Goal: Transaction & Acquisition: Purchase product/service

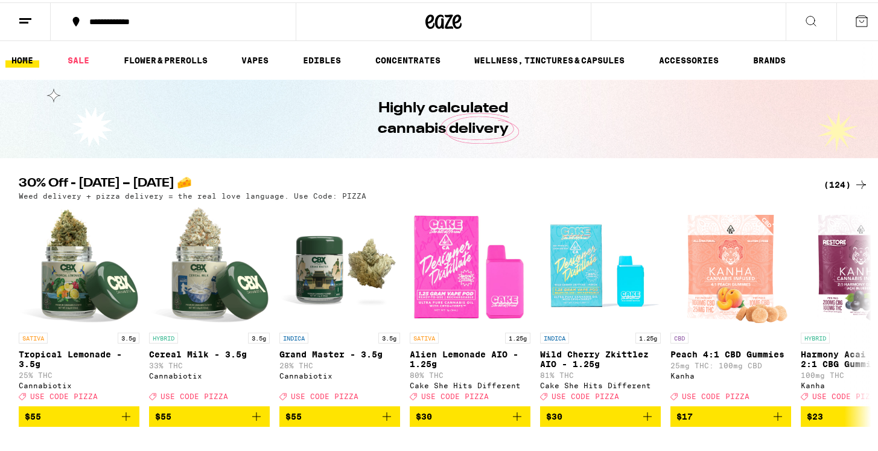
click at [834, 181] on div "(124)" at bounding box center [845, 182] width 45 height 14
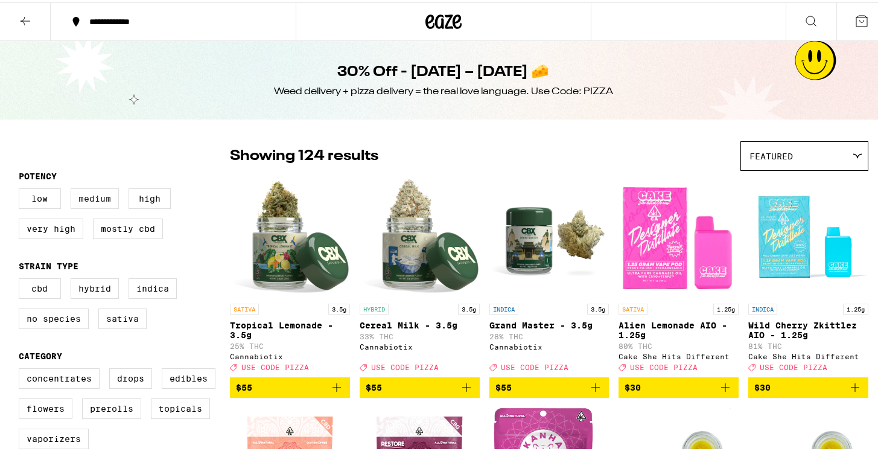
click at [98, 200] on label "Medium" at bounding box center [95, 196] width 48 height 21
click at [22, 188] on input "Medium" at bounding box center [21, 188] width 1 height 1
checkbox input "true"
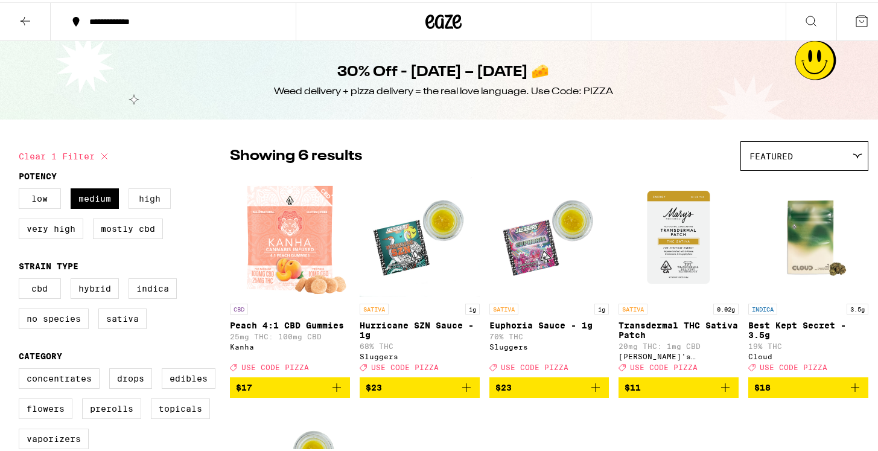
click at [141, 198] on label "High" at bounding box center [149, 196] width 42 height 21
click at [22, 188] on input "High" at bounding box center [21, 188] width 1 height 1
checkbox input "true"
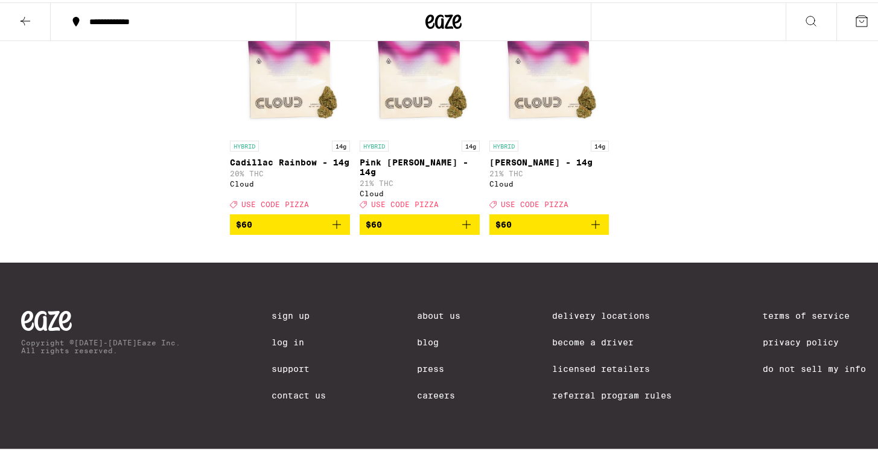
scroll to position [1843, 0]
